Goal: Transaction & Acquisition: Purchase product/service

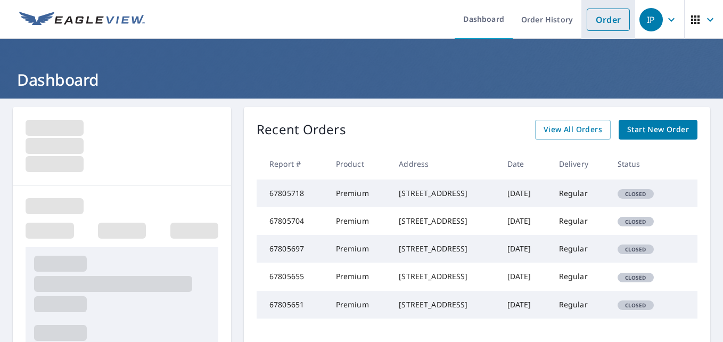
click at [590, 20] on link "Order" at bounding box center [607, 20] width 43 height 22
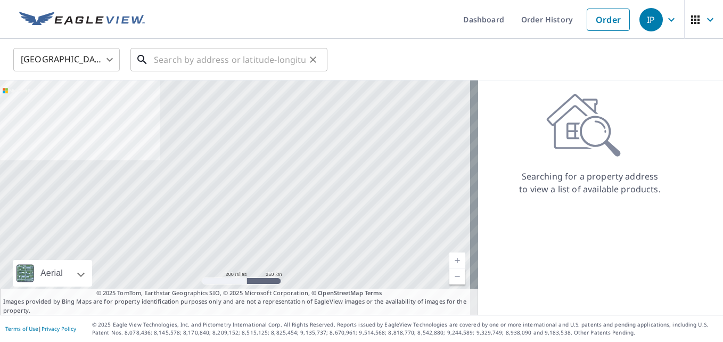
click at [287, 55] on input "text" at bounding box center [230, 60] width 152 height 30
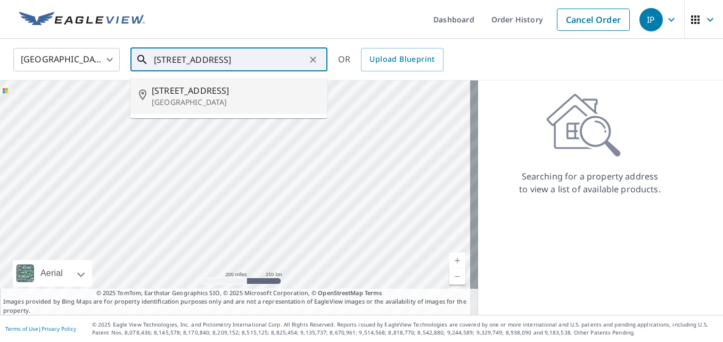
click at [277, 99] on p "[GEOGRAPHIC_DATA]" at bounding box center [235, 102] width 167 height 11
type input "[STREET_ADDRESS]"
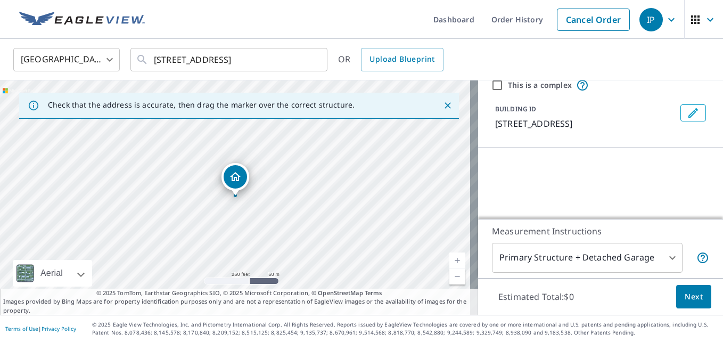
scroll to position [106, 0]
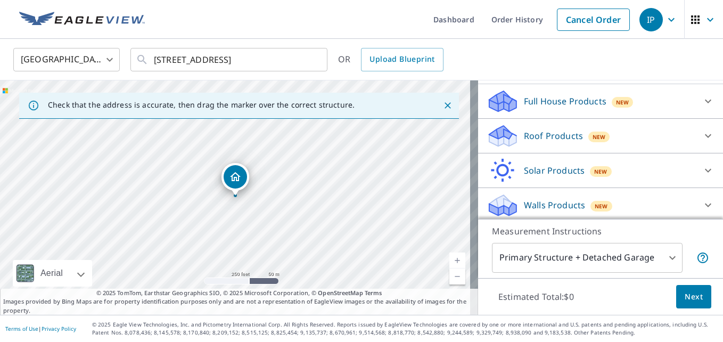
click at [550, 123] on div "Roof Products New" at bounding box center [590, 135] width 209 height 25
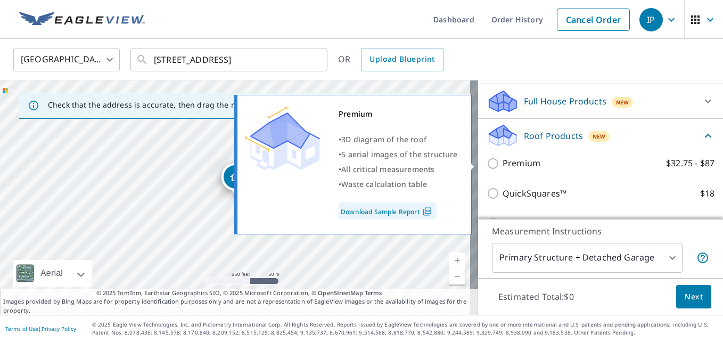
click at [526, 163] on p "Premium" at bounding box center [521, 162] width 38 height 13
click at [502, 163] on input "Premium $32.75 - $87" at bounding box center [494, 163] width 16 height 13
checkbox input "true"
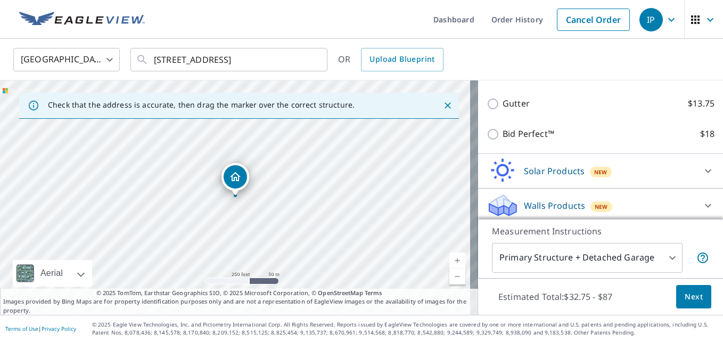
scroll to position [270, 0]
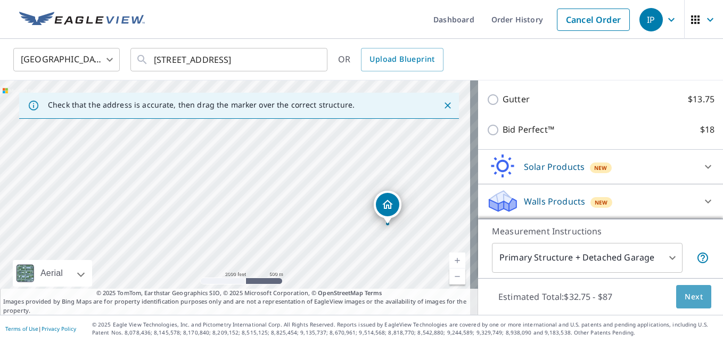
click at [684, 292] on span "Next" at bounding box center [693, 296] width 18 height 13
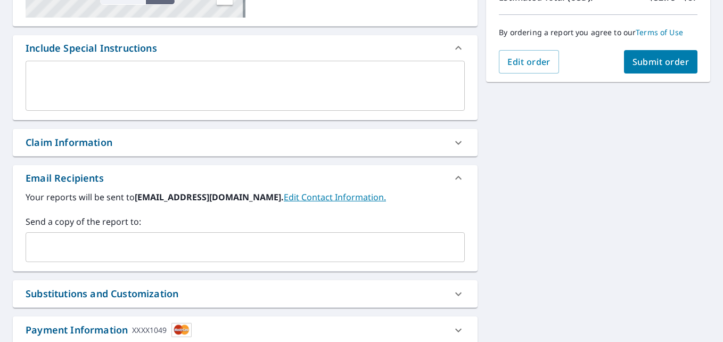
scroll to position [266, 0]
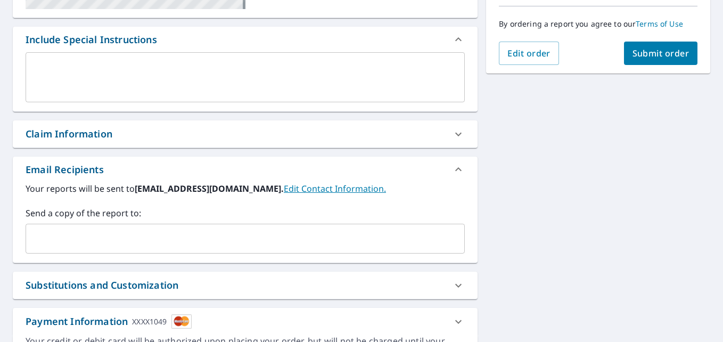
click at [111, 229] on input "text" at bounding box center [236, 238] width 413 height 20
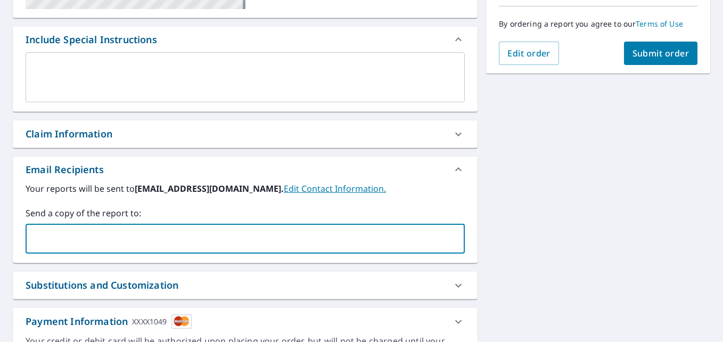
paste input "[EMAIL_ADDRESS][DOMAIN_NAME]"
type input "[EMAIL_ADDRESS][DOMAIN_NAME]"
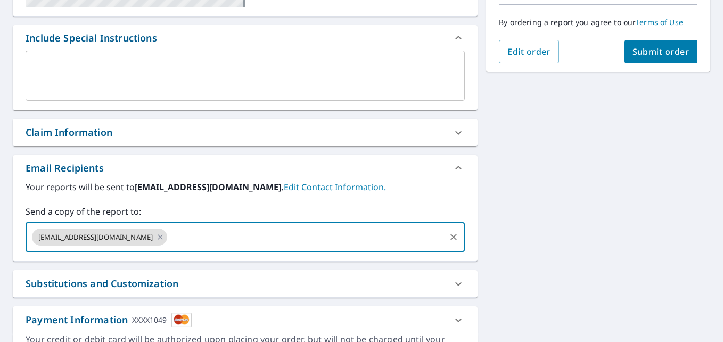
scroll to position [234, 0]
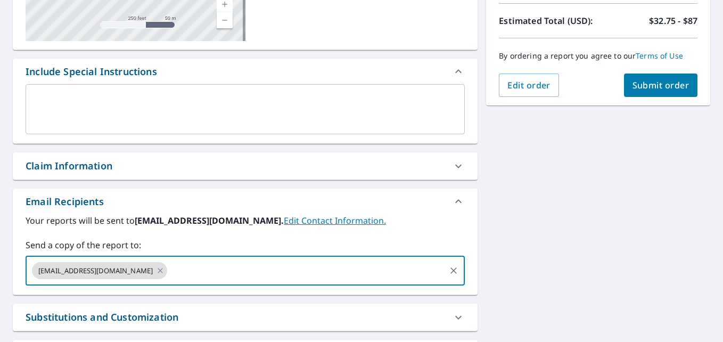
click at [624, 90] on button "Submit order" at bounding box center [661, 84] width 74 height 23
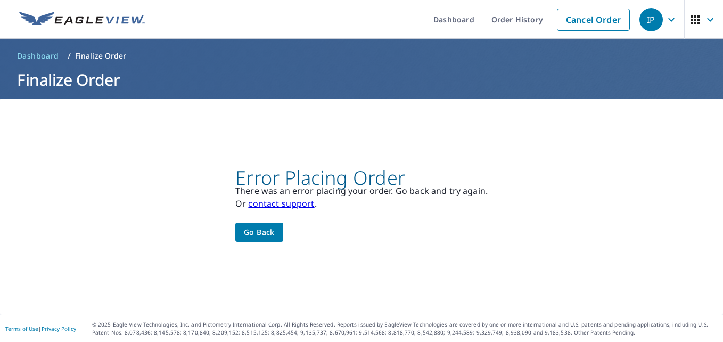
scroll to position [0, 0]
click at [284, 205] on link "contact support" at bounding box center [281, 203] width 66 height 12
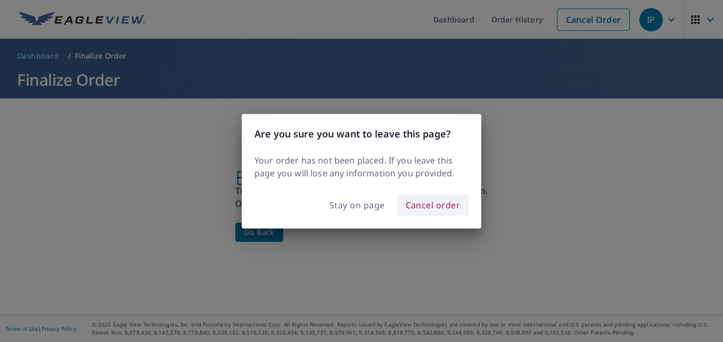
click at [416, 202] on span "Cancel order" at bounding box center [432, 204] width 55 height 15
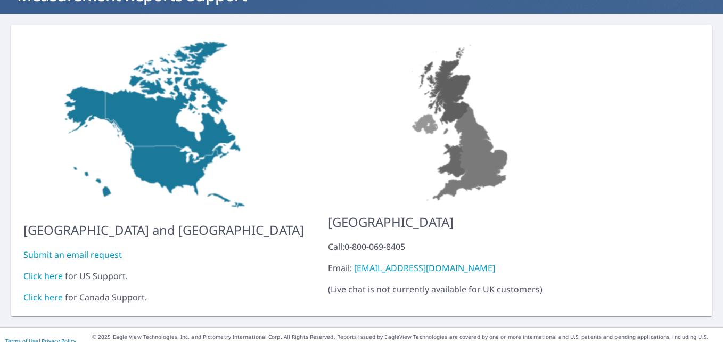
scroll to position [89, 0]
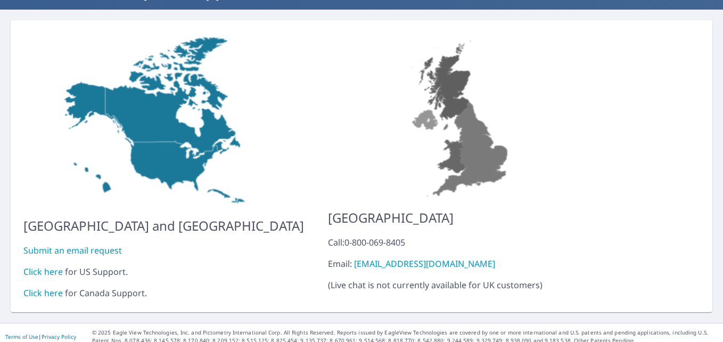
click at [43, 265] on link "Click here" at bounding box center [42, 271] width 39 height 12
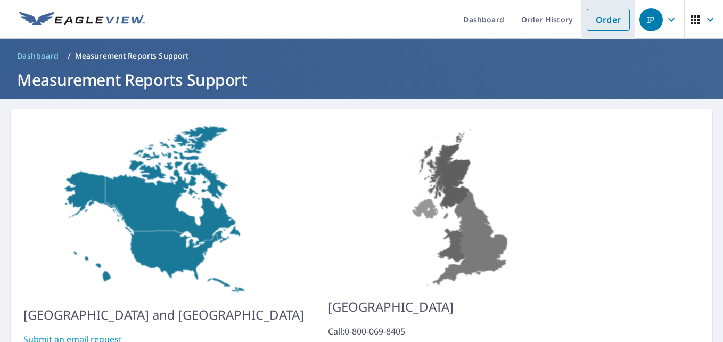
click at [614, 19] on link "Order" at bounding box center [607, 20] width 43 height 22
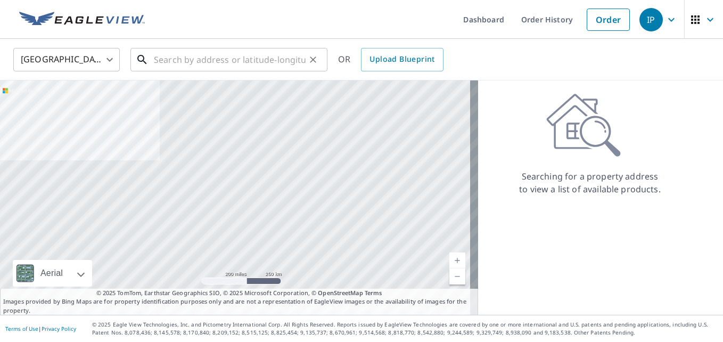
click at [297, 66] on input "text" at bounding box center [230, 60] width 152 height 30
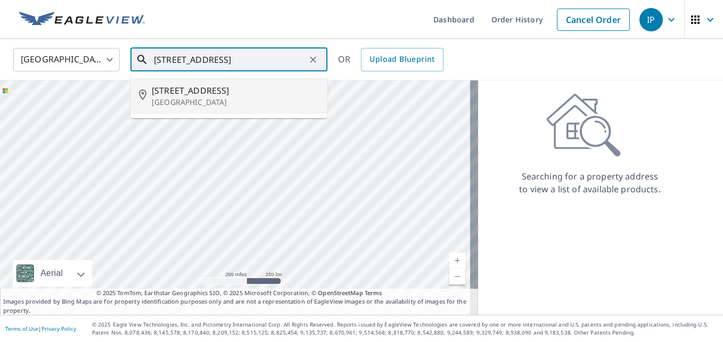
click at [284, 87] on span "[STREET_ADDRESS]" at bounding box center [235, 90] width 167 height 13
type input "[STREET_ADDRESS]"
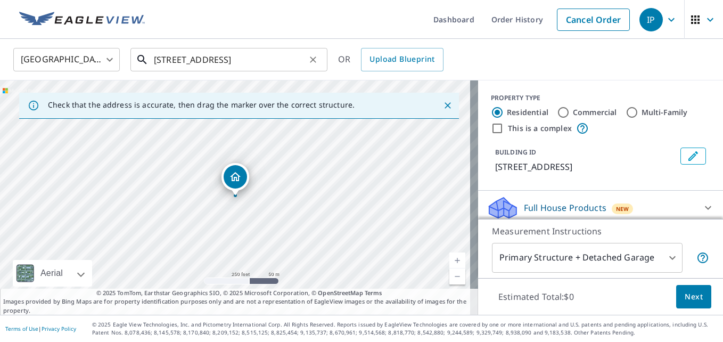
click at [267, 67] on input "[STREET_ADDRESS]" at bounding box center [230, 60] width 152 height 30
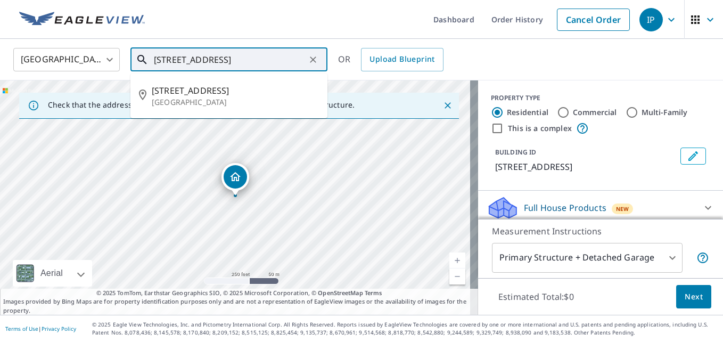
click at [267, 67] on input "[STREET_ADDRESS]" at bounding box center [230, 60] width 152 height 30
click at [311, 60] on icon "Clear" at bounding box center [313, 59] width 11 height 11
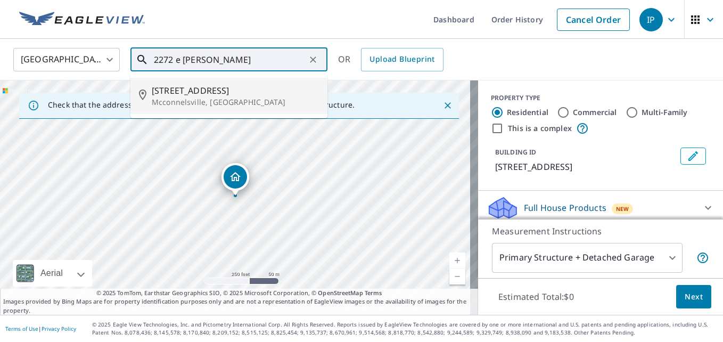
click at [275, 85] on span "[STREET_ADDRESS]" at bounding box center [235, 90] width 167 height 13
type input "[STREET_ADDRESS]"
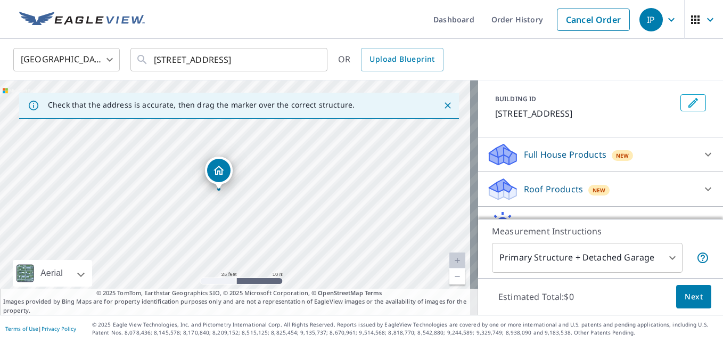
scroll to position [106, 0]
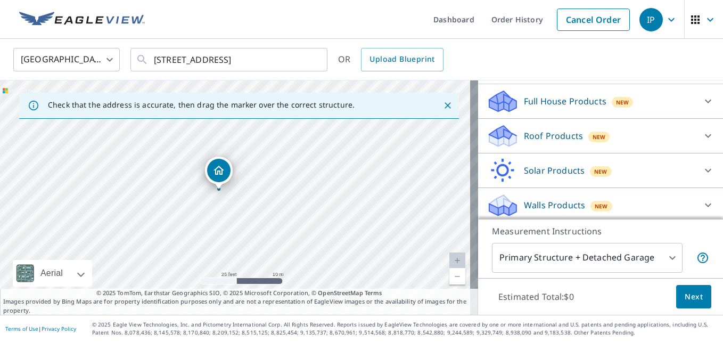
click at [557, 107] on p "Full House Products" at bounding box center [565, 101] width 82 height 13
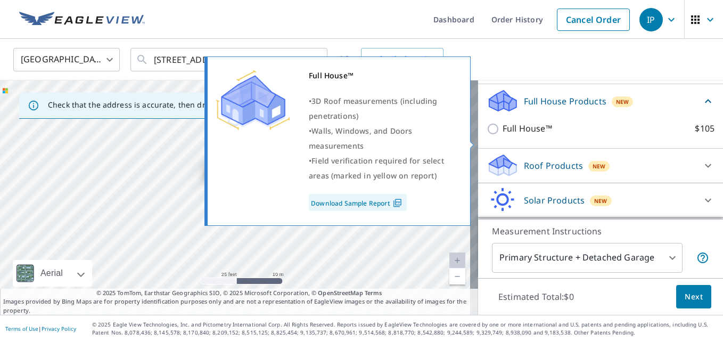
click at [512, 135] on p "Full House™" at bounding box center [526, 128] width 49 height 13
click at [502, 135] on input "Full House™ $105" at bounding box center [494, 128] width 16 height 13
checkbox input "true"
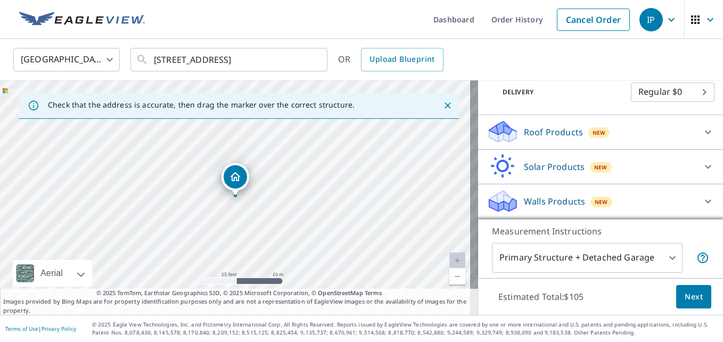
scroll to position [193, 0]
click at [676, 292] on button "Next" at bounding box center [693, 297] width 35 height 24
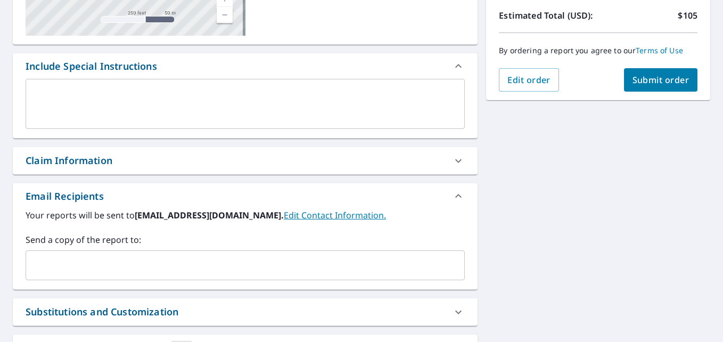
scroll to position [266, 0]
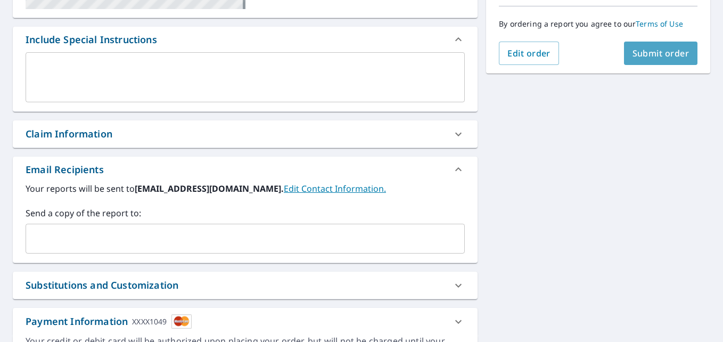
click at [634, 60] on button "Submit order" at bounding box center [661, 52] width 74 height 23
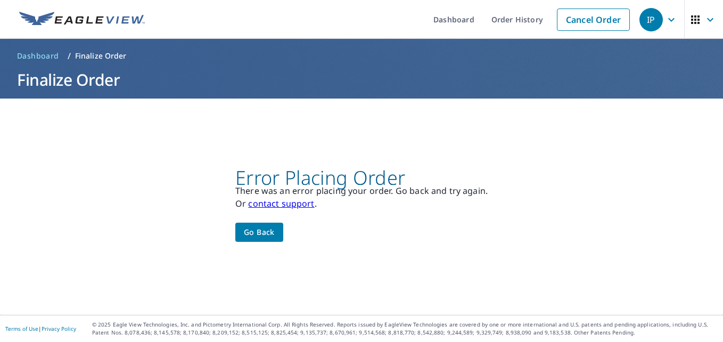
scroll to position [0, 0]
click at [263, 231] on span "Go back" at bounding box center [259, 232] width 31 height 13
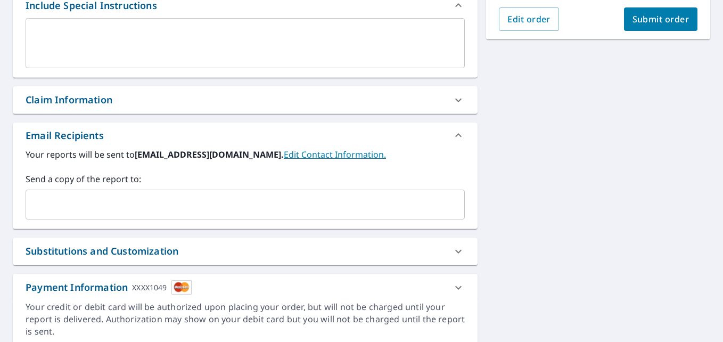
scroll to position [341, 0]
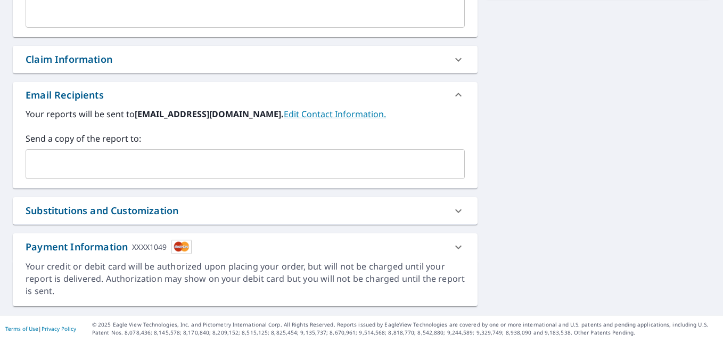
click at [304, 245] on div "Payment Information XXXX1049" at bounding box center [236, 246] width 420 height 14
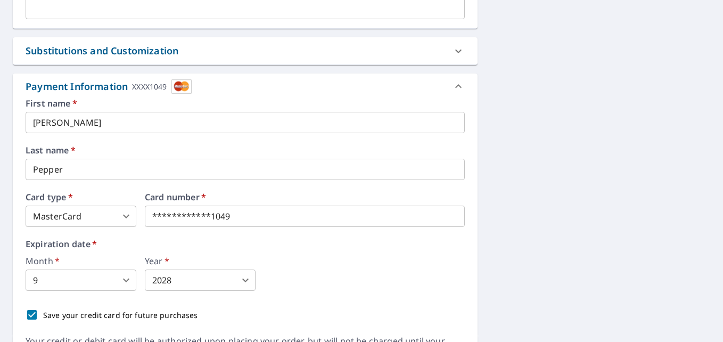
scroll to position [553, 0]
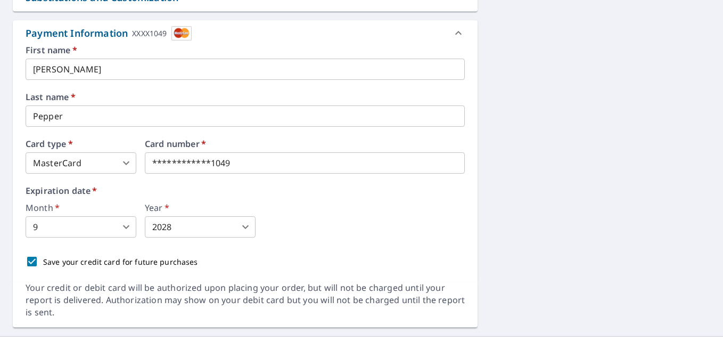
click at [119, 166] on body "IP IP Dashboard Order History Cancel Order IP Dashboard / Finalize Order Finali…" at bounding box center [361, 171] width 723 height 342
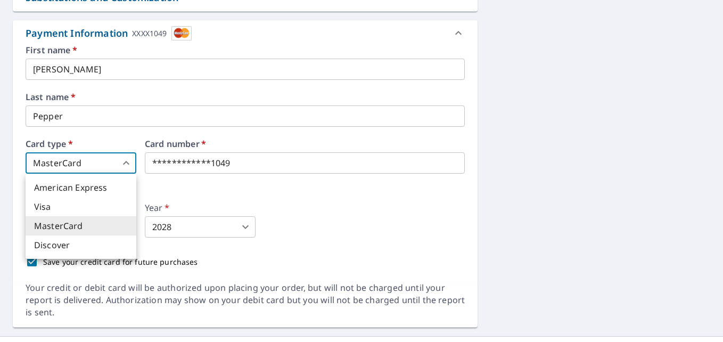
click at [111, 204] on li "Visa" at bounding box center [81, 206] width 111 height 19
type input "2"
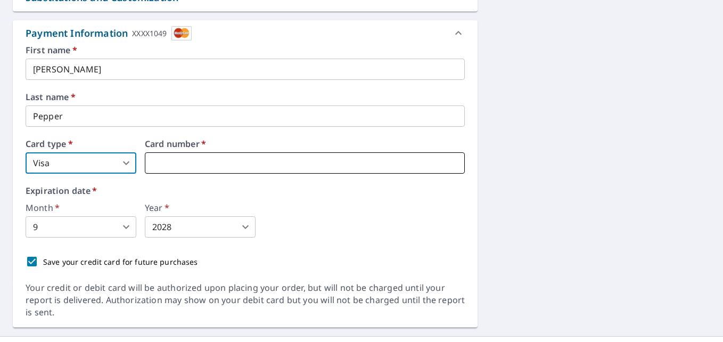
click at [195, 154] on iframe at bounding box center [305, 162] width 320 height 21
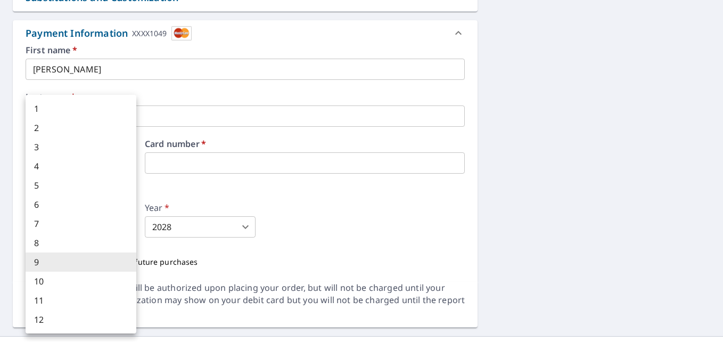
click at [128, 228] on body "IP IP Dashboard Order History Cancel Order IP Dashboard / Finalize Order Finali…" at bounding box center [361, 171] width 723 height 342
click at [129, 171] on li "4" at bounding box center [81, 165] width 111 height 19
type input "4"
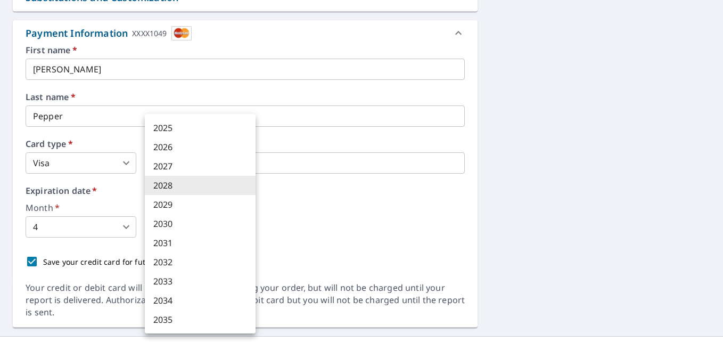
click at [206, 230] on body "IP IP Dashboard Order History Cancel Order IP Dashboard / Finalize Order Finali…" at bounding box center [361, 171] width 723 height 342
click at [210, 167] on li "2027" at bounding box center [200, 165] width 111 height 19
type input "2027"
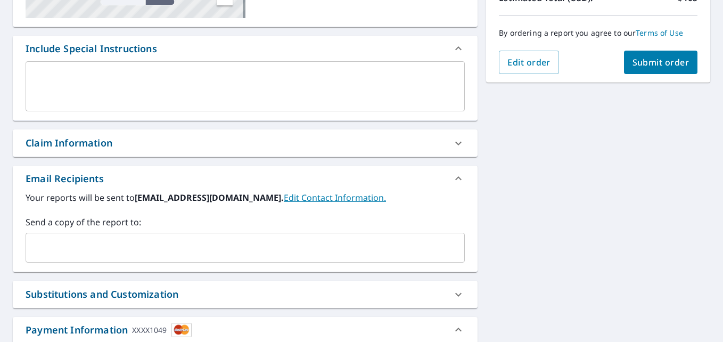
scroll to position [255, 0]
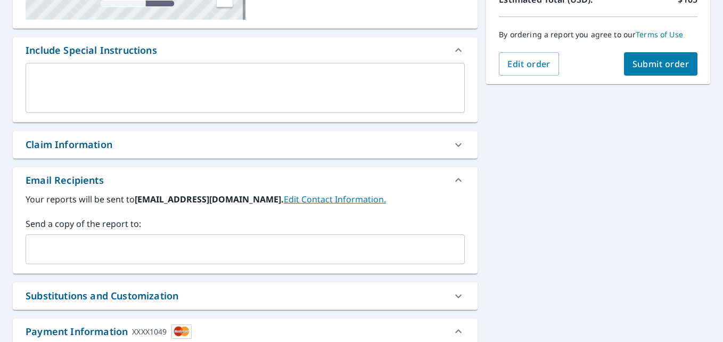
click at [641, 68] on span "Submit order" at bounding box center [660, 64] width 57 height 12
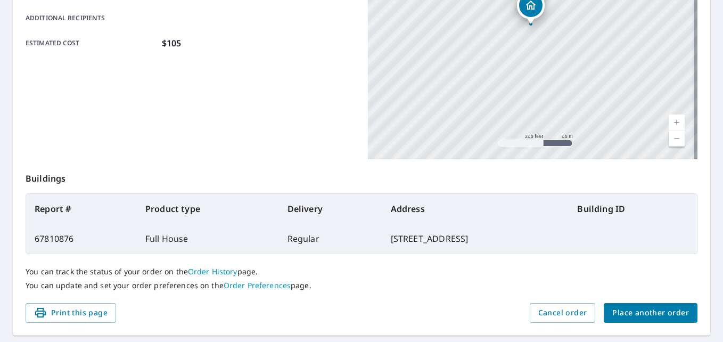
click at [643, 315] on span "Place another order" at bounding box center [650, 312] width 77 height 13
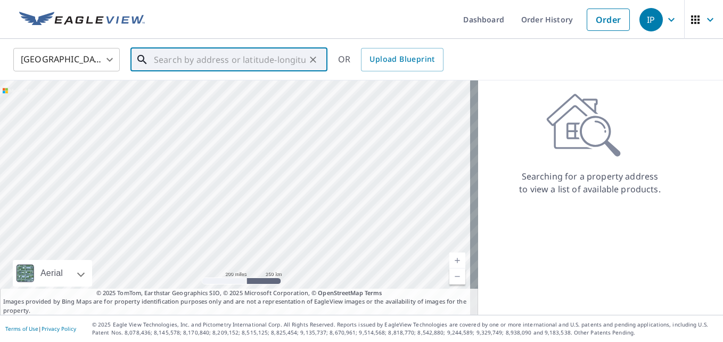
click at [187, 63] on input "text" at bounding box center [230, 60] width 152 height 30
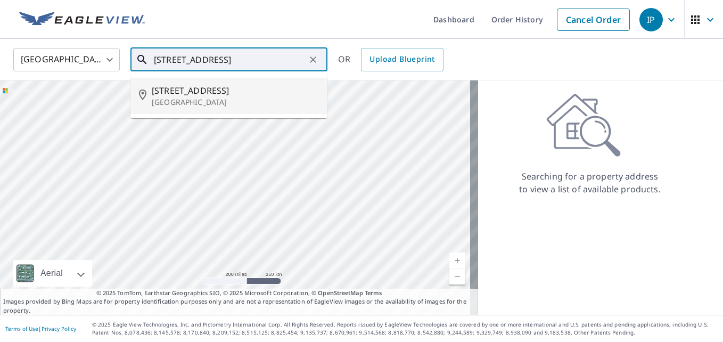
click at [196, 94] on span "[STREET_ADDRESS]" at bounding box center [235, 90] width 167 height 13
type input "[STREET_ADDRESS]"
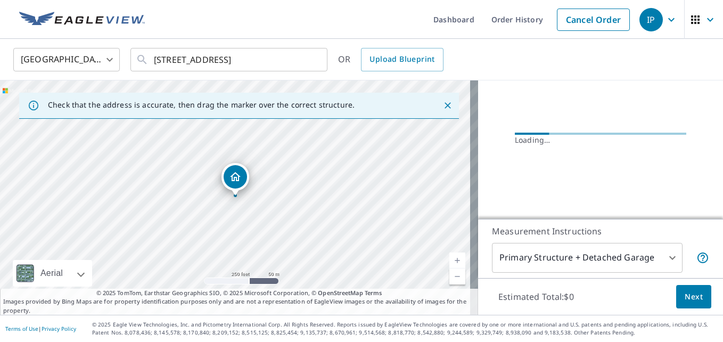
scroll to position [110, 0]
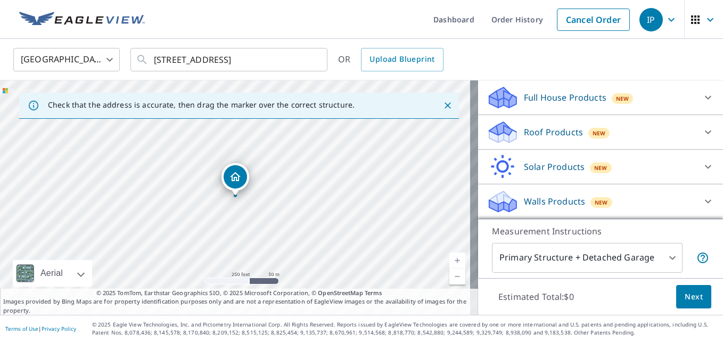
click at [551, 140] on div "Roof Products New" at bounding box center [590, 132] width 209 height 25
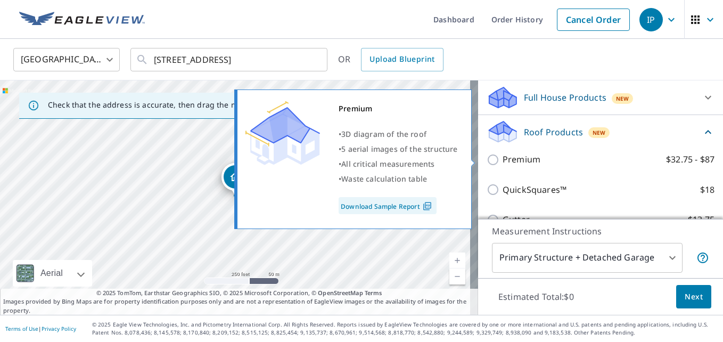
click at [519, 161] on p "Premium" at bounding box center [521, 159] width 38 height 13
click at [502, 161] on input "Premium $32.75 - $87" at bounding box center [494, 159] width 16 height 13
checkbox input "true"
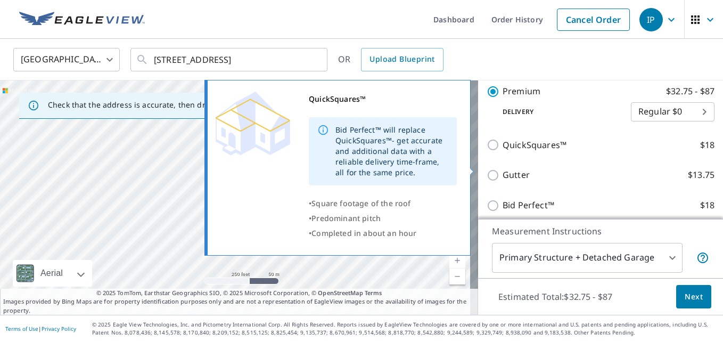
scroll to position [270, 0]
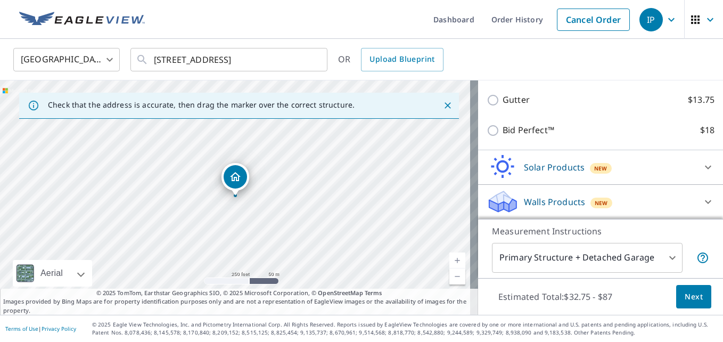
click at [684, 296] on span "Next" at bounding box center [693, 296] width 18 height 13
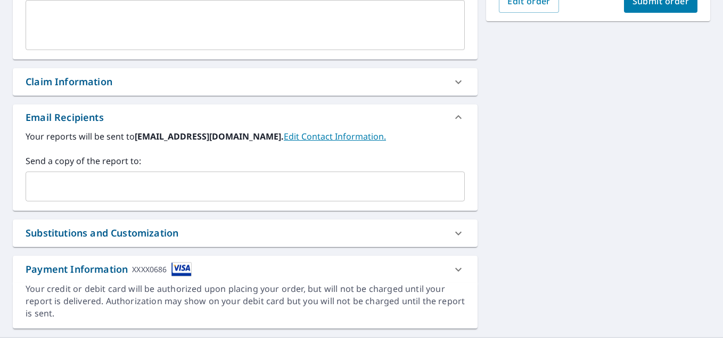
scroll to position [319, 0]
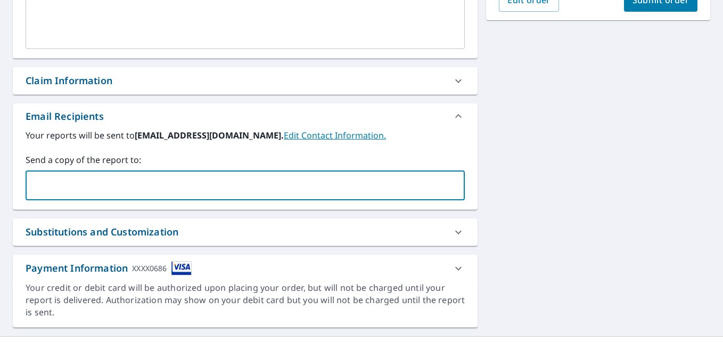
click at [271, 195] on input "text" at bounding box center [236, 185] width 413 height 20
paste input "[EMAIL_ADDRESS][DOMAIN_NAME]"
type input "[EMAIL_ADDRESS][DOMAIN_NAME]"
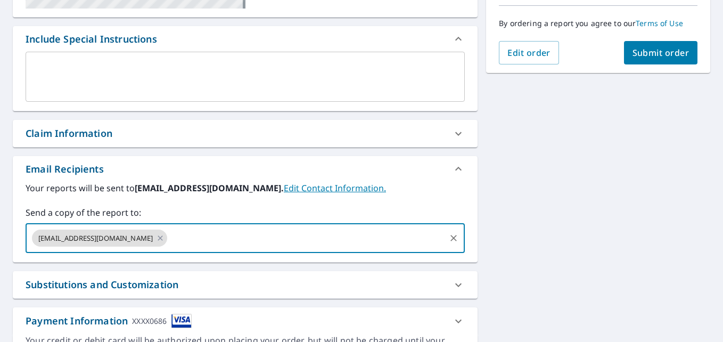
scroll to position [128, 0]
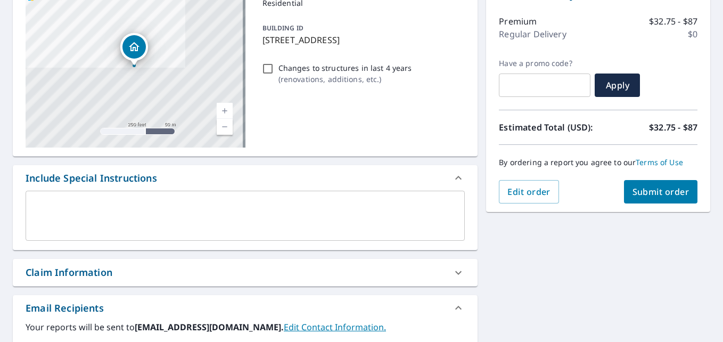
click at [626, 198] on button "Submit order" at bounding box center [661, 191] width 74 height 23
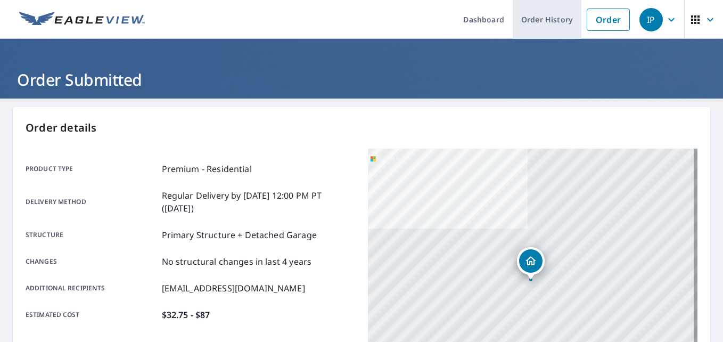
click at [530, 24] on link "Order History" at bounding box center [546, 19] width 69 height 39
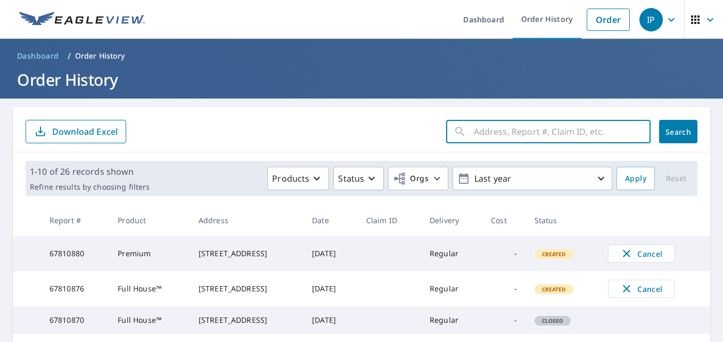
click at [503, 132] on input "text" at bounding box center [562, 132] width 177 height 30
type input "2272"
click button "Search" at bounding box center [678, 131] width 38 height 23
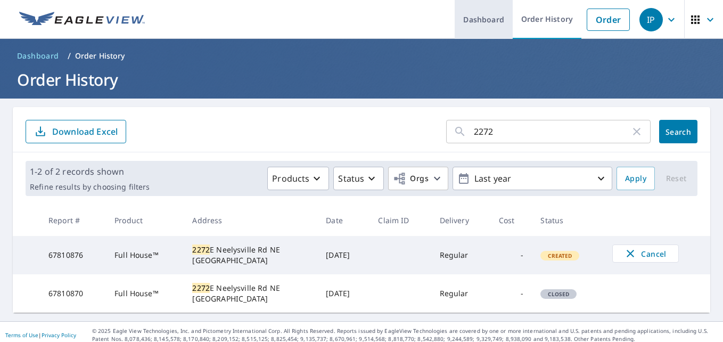
click at [498, 24] on link "Dashboard" at bounding box center [483, 19] width 58 height 39
